Goal: Information Seeking & Learning: Learn about a topic

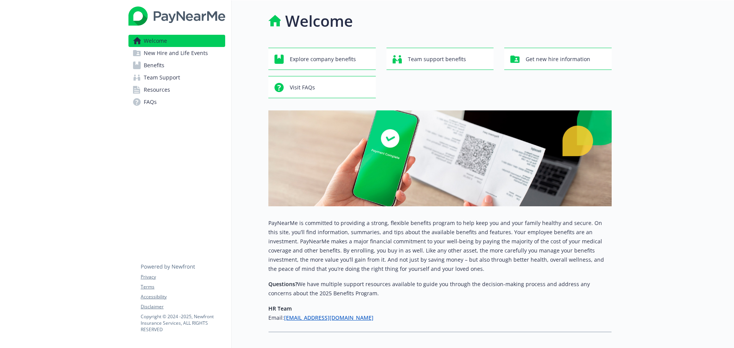
click at [170, 63] on link "Benefits" at bounding box center [176, 65] width 97 height 12
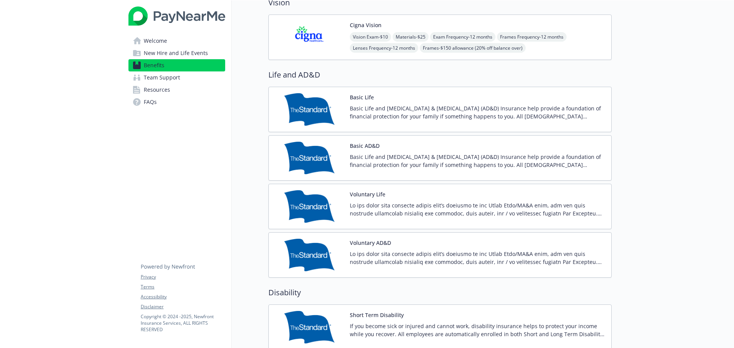
scroll to position [420, 0]
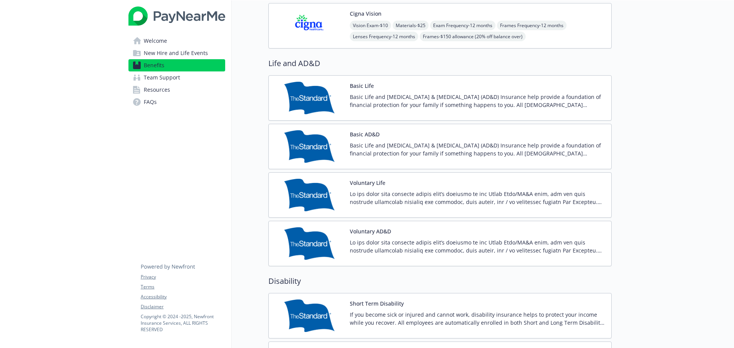
click at [302, 200] on img at bounding box center [309, 195] width 69 height 32
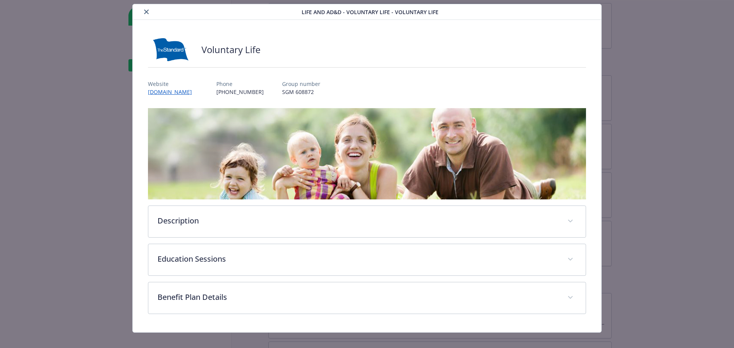
scroll to position [29, 0]
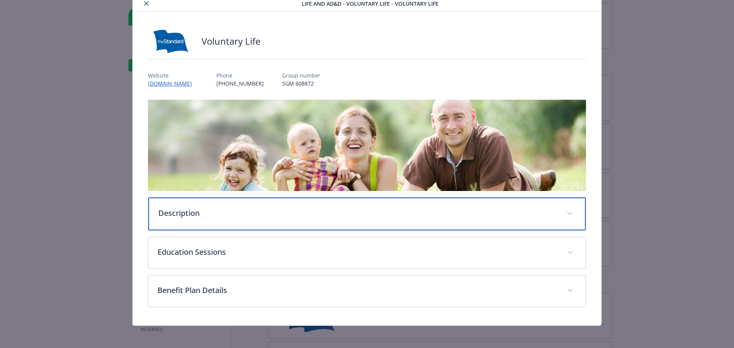
click at [266, 203] on div "Description" at bounding box center [367, 214] width 438 height 33
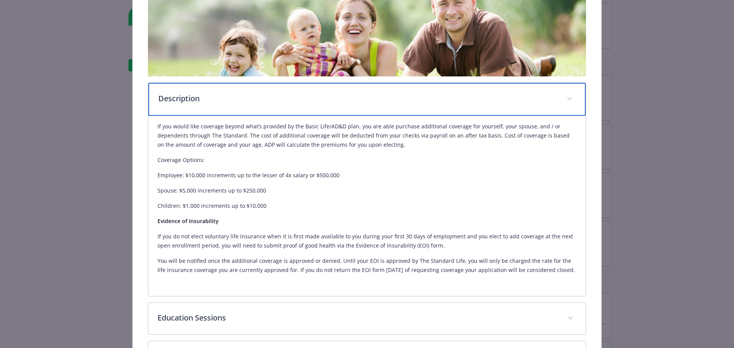
scroll to position [182, 0]
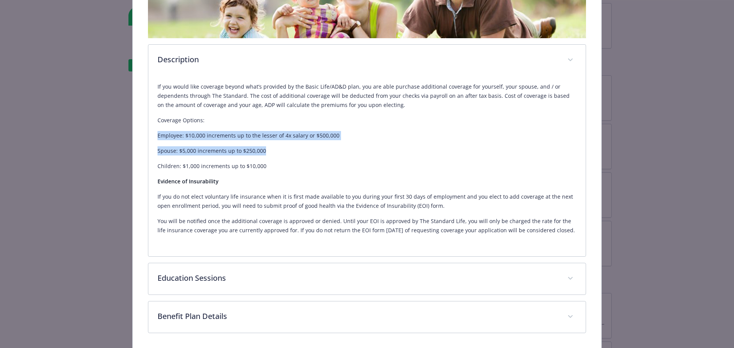
drag, startPoint x: 266, startPoint y: 154, endPoint x: 154, endPoint y: 135, distance: 113.3
click at [154, 135] on div "If you would like coverage beyond what’s provided by the Basic Life/AD&D plan, …" at bounding box center [367, 166] width 438 height 180
drag, startPoint x: 154, startPoint y: 135, endPoint x: 264, endPoint y: 153, distance: 111.5
click at [264, 153] on div "If you would like coverage beyond what’s provided by the Basic Life/AD&D plan, …" at bounding box center [367, 166] width 438 height 180
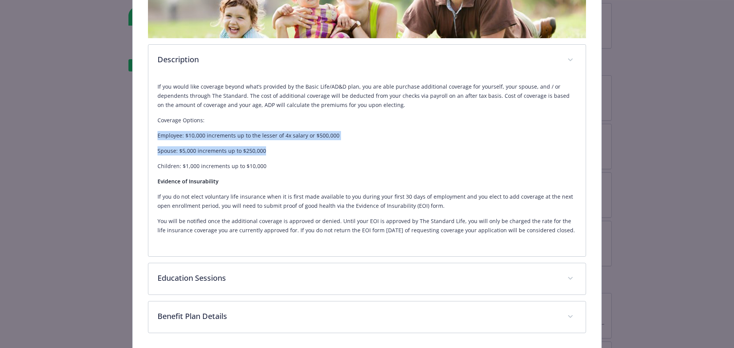
click at [264, 153] on p "Spouse: $5,000 increments up to $250,000" at bounding box center [366, 150] width 419 height 9
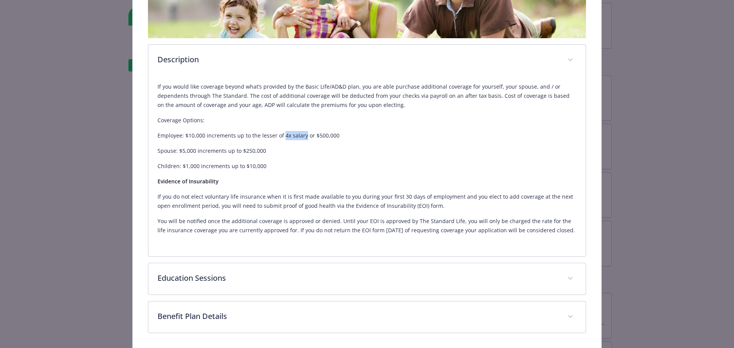
drag, startPoint x: 303, startPoint y: 134, endPoint x: 281, endPoint y: 131, distance: 21.9
click at [281, 131] on p "Employee: $10,000 increments up to the lesser of 4x salary or $500,000" at bounding box center [366, 135] width 419 height 9
drag, startPoint x: 281, startPoint y: 131, endPoint x: 303, endPoint y: 133, distance: 21.8
click at [303, 133] on p "Employee: $10,000 increments up to the lesser of 4x salary or $500,000" at bounding box center [366, 135] width 419 height 9
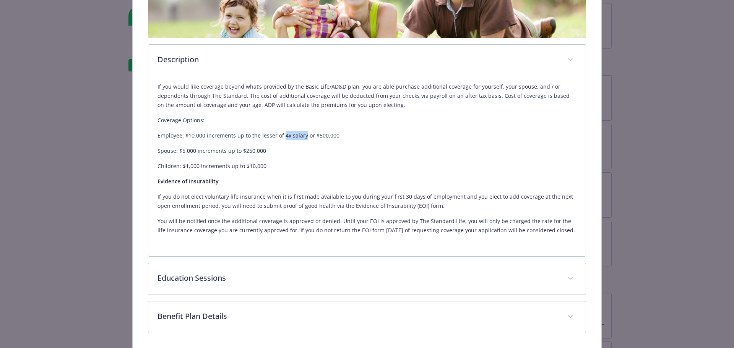
click at [303, 133] on p "Employee: $10,000 increments up to the lesser of 4x salary or $500,000" at bounding box center [366, 135] width 419 height 9
drag, startPoint x: 303, startPoint y: 133, endPoint x: 281, endPoint y: 133, distance: 21.4
click at [281, 133] on p "Employee: $10,000 increments up to the lesser of 4x salary or $500,000" at bounding box center [366, 135] width 419 height 9
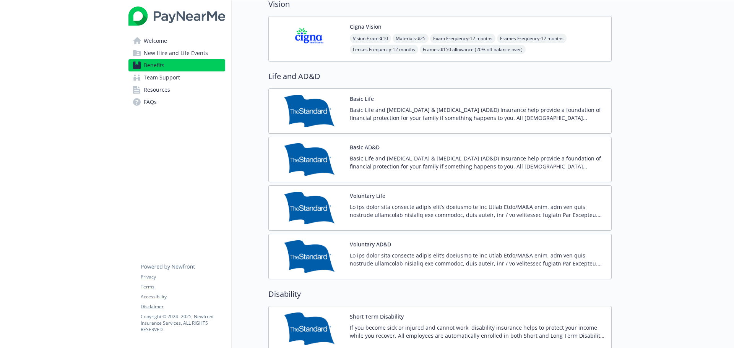
scroll to position [420, 0]
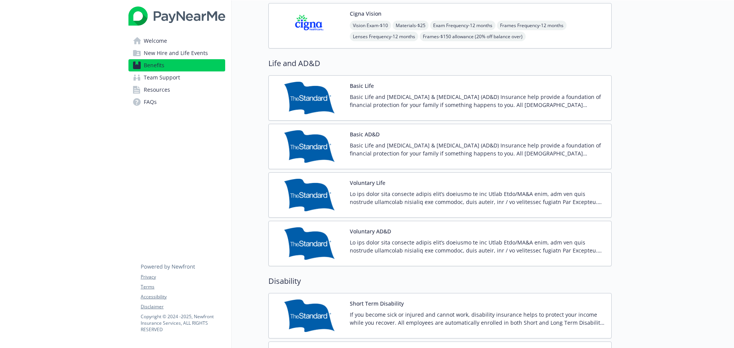
click at [300, 199] on img at bounding box center [309, 195] width 69 height 32
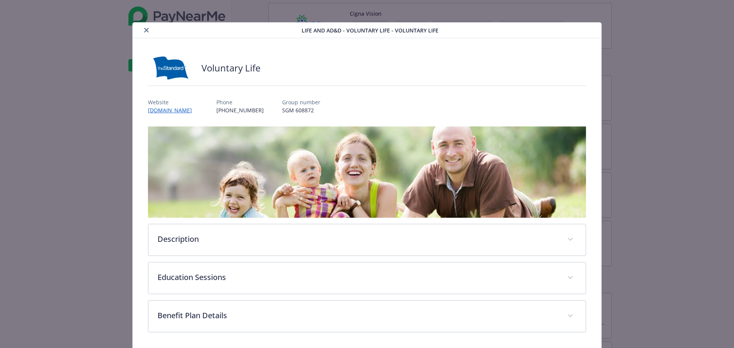
scroll to position [29, 0]
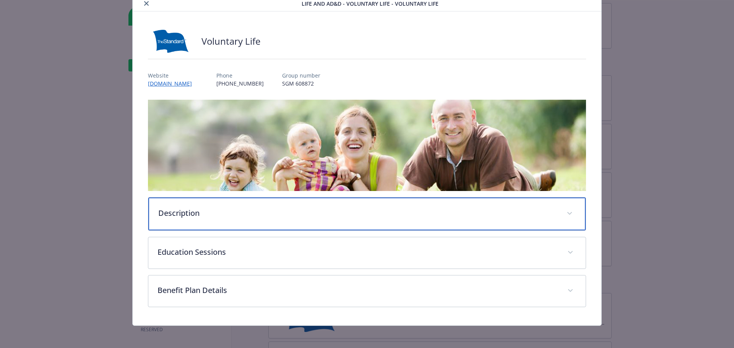
click at [304, 211] on p "Description" at bounding box center [357, 213] width 399 height 11
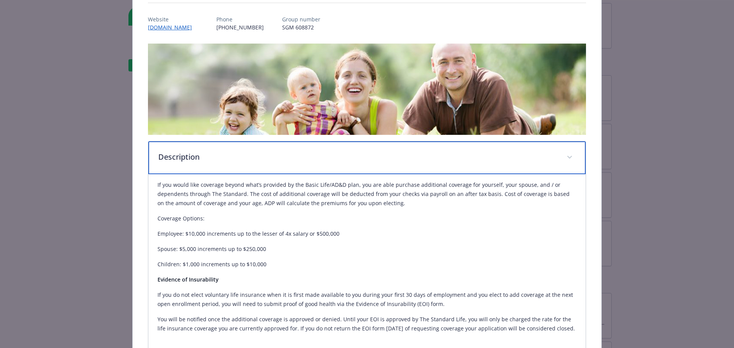
scroll to position [106, 0]
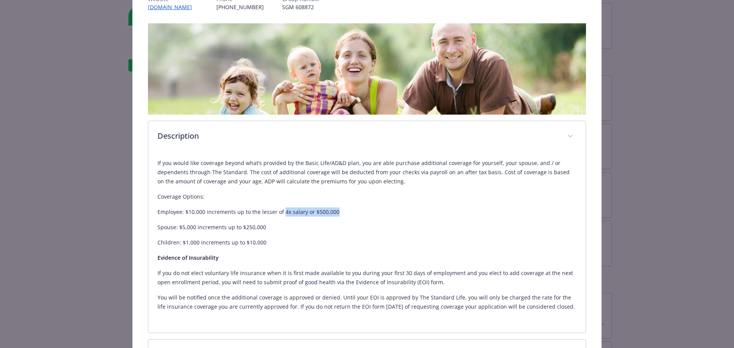
drag, startPoint x: 334, startPoint y: 214, endPoint x: 281, endPoint y: 211, distance: 53.2
click at [281, 211] on p "Employee: $10,000 increments up to the lesser of 4x salary or $500,000" at bounding box center [366, 212] width 419 height 9
drag, startPoint x: 281, startPoint y: 211, endPoint x: 332, endPoint y: 215, distance: 51.0
click at [332, 215] on p "Employee: $10,000 increments up to the lesser of 4x salary or $500,000" at bounding box center [366, 212] width 419 height 9
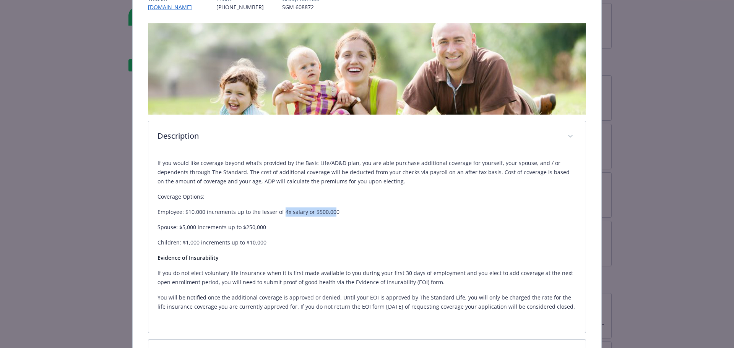
click at [332, 215] on p "Employee: $10,000 increments up to the lesser of 4x salary or $500,000" at bounding box center [366, 212] width 419 height 9
